Goal: Information Seeking & Learning: Learn about a topic

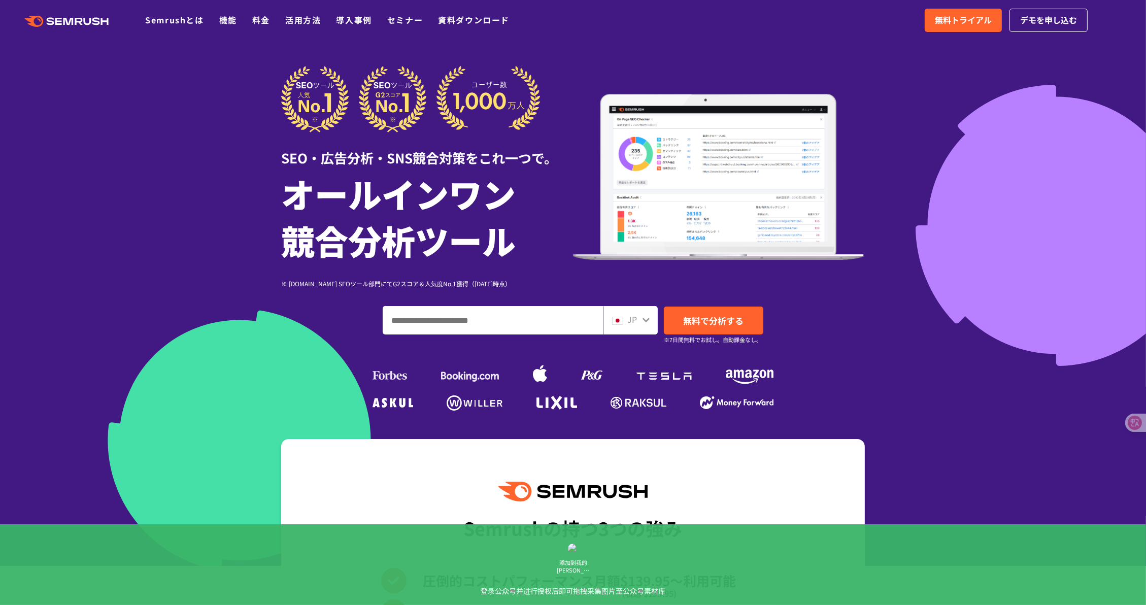
click at [632, 315] on span "JP" at bounding box center [632, 319] width 10 height 12
click at [634, 322] on span "JP" at bounding box center [632, 319] width 10 height 12
click at [636, 327] on div "JP" at bounding box center [630, 320] width 54 height 28
click at [638, 319] on div "JP" at bounding box center [628, 319] width 32 height 13
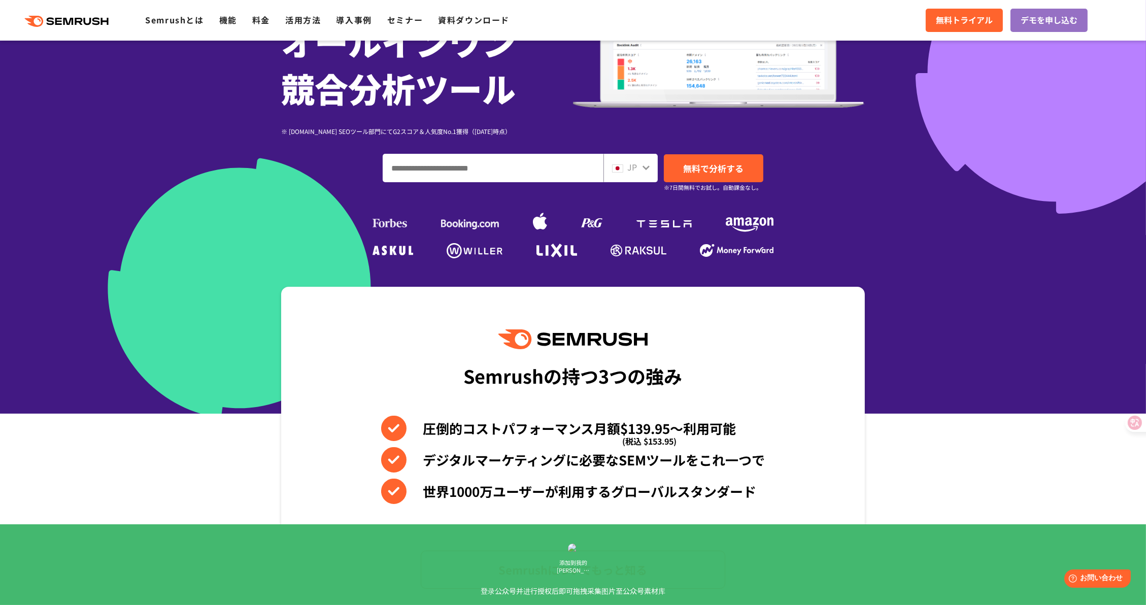
click at [644, 164] on icon at bounding box center [646, 167] width 8 height 8
click at [639, 171] on div "JP" at bounding box center [628, 167] width 32 height 13
click at [637, 168] on div "JP" at bounding box center [628, 167] width 32 height 13
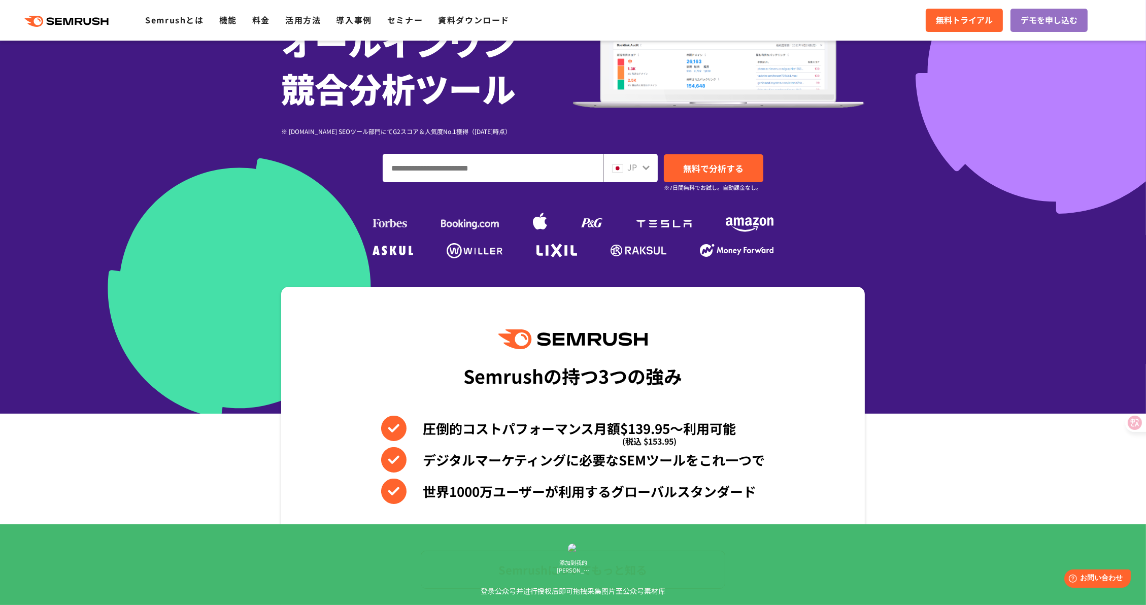
click at [637, 168] on div "JP" at bounding box center [628, 167] width 32 height 13
click at [621, 166] on img at bounding box center [617, 168] width 11 height 8
drag, startPoint x: 621, startPoint y: 166, endPoint x: 550, endPoint y: 167, distance: 70.5
click at [620, 166] on img at bounding box center [617, 168] width 11 height 8
click at [501, 165] on input "ドメイン、キーワードまたはURLを入力してください" at bounding box center [493, 167] width 220 height 27
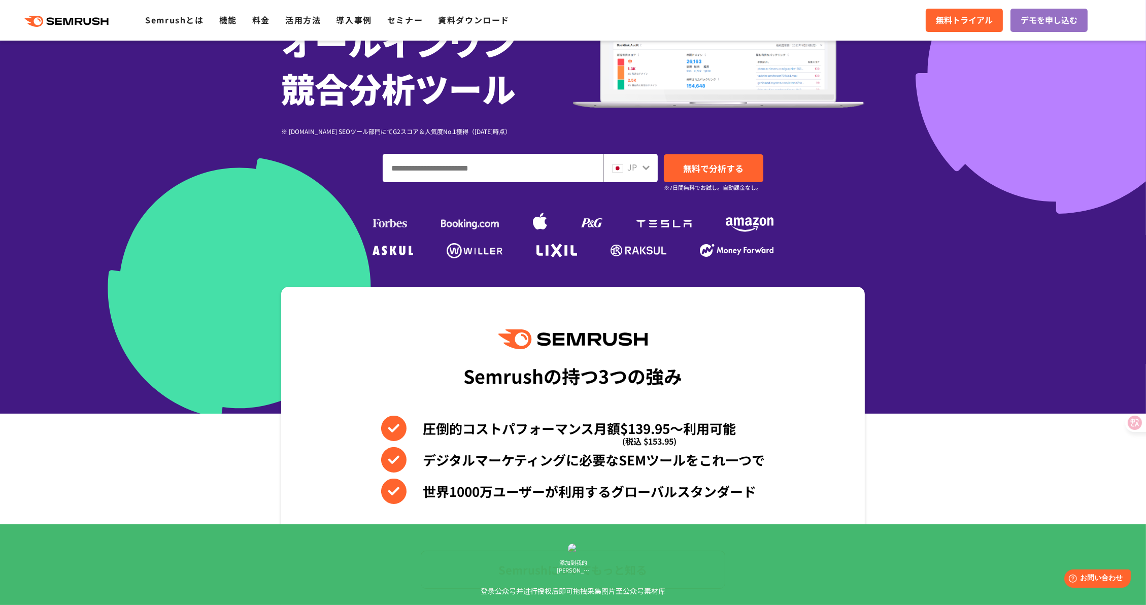
click at [642, 165] on icon at bounding box center [646, 167] width 8 height 8
click at [505, 168] on input "ドメイン、キーワードまたはURLを入力してください" at bounding box center [493, 167] width 220 height 27
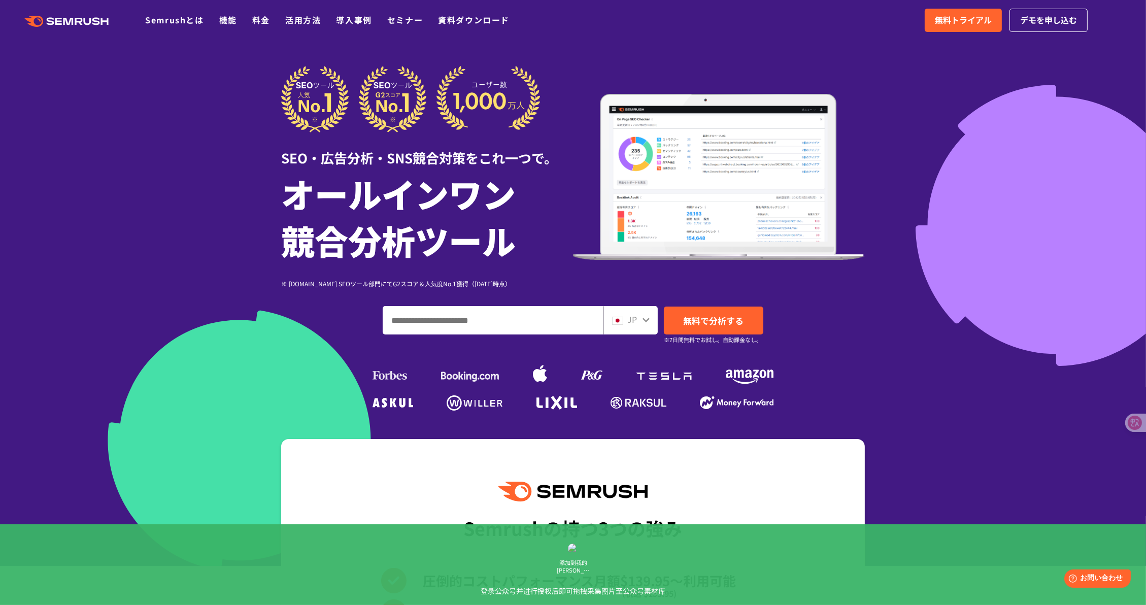
click at [492, 325] on input "ドメイン、キーワードまたはURLを入力してください" at bounding box center [493, 319] width 220 height 27
paste input "**********"
type input "**********"
click at [699, 323] on span "無料で分析する" at bounding box center [713, 320] width 60 height 13
click at [1051, 15] on span "デモを申し込む" at bounding box center [1048, 20] width 57 height 13
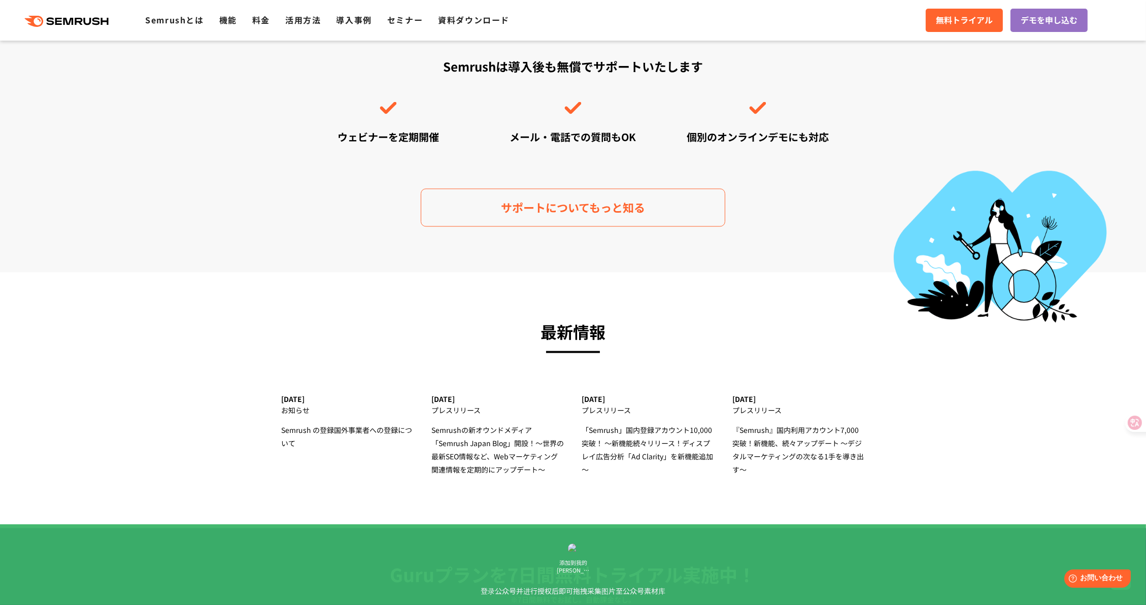
scroll to position [3407, 0]
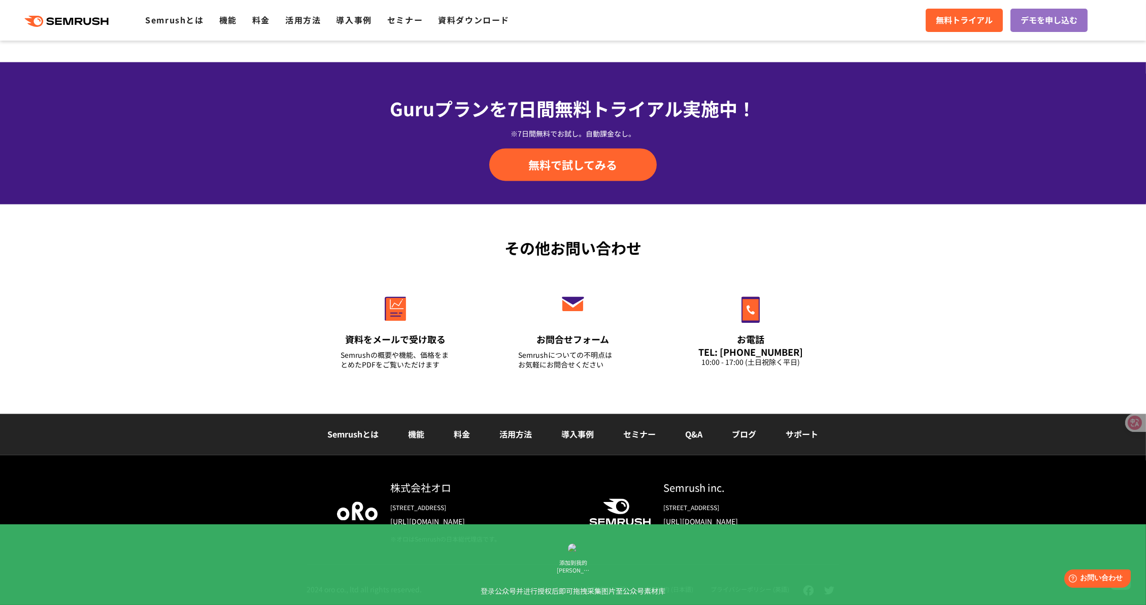
click at [772, 589] on link "プライバシーポリシー (英語)" at bounding box center [749, 589] width 79 height 9
